Goal: Transaction & Acquisition: Purchase product/service

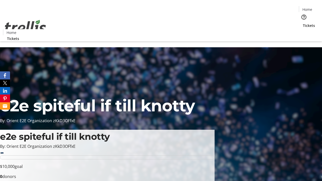
click at [303, 23] on span "Tickets" at bounding box center [309, 25] width 12 height 5
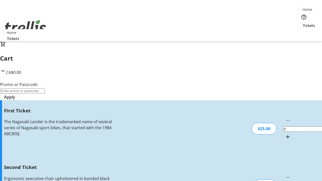
click at [285, 134] on mat-icon "Increment by one" at bounding box center [288, 137] width 6 height 6
type input "1"
type input "2"
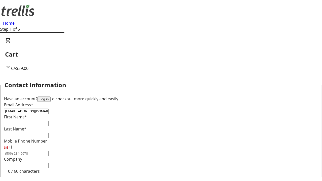
type input "[EMAIL_ADDRESS][DOMAIN_NAME]"
type input "Oma"
type input "Bahringer"
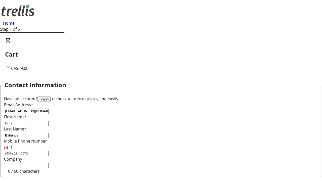
scroll to position [82, 0]
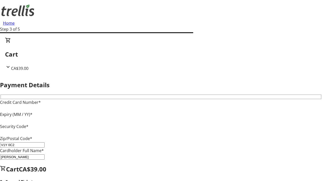
type input "V1Y 0C2"
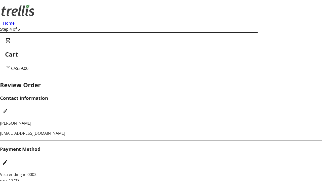
click at [8, 108] on mat-icon "Edit Contact Information" at bounding box center [5, 111] width 6 height 6
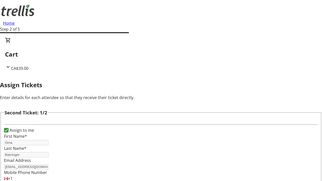
scroll to position [59, 0]
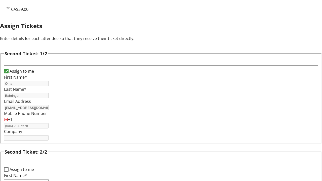
type input "Name"
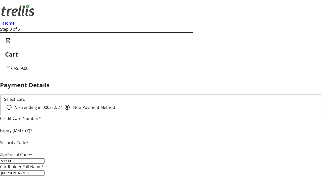
type input "V1Y 0C2"
